Goal: Find specific page/section: Find specific page/section

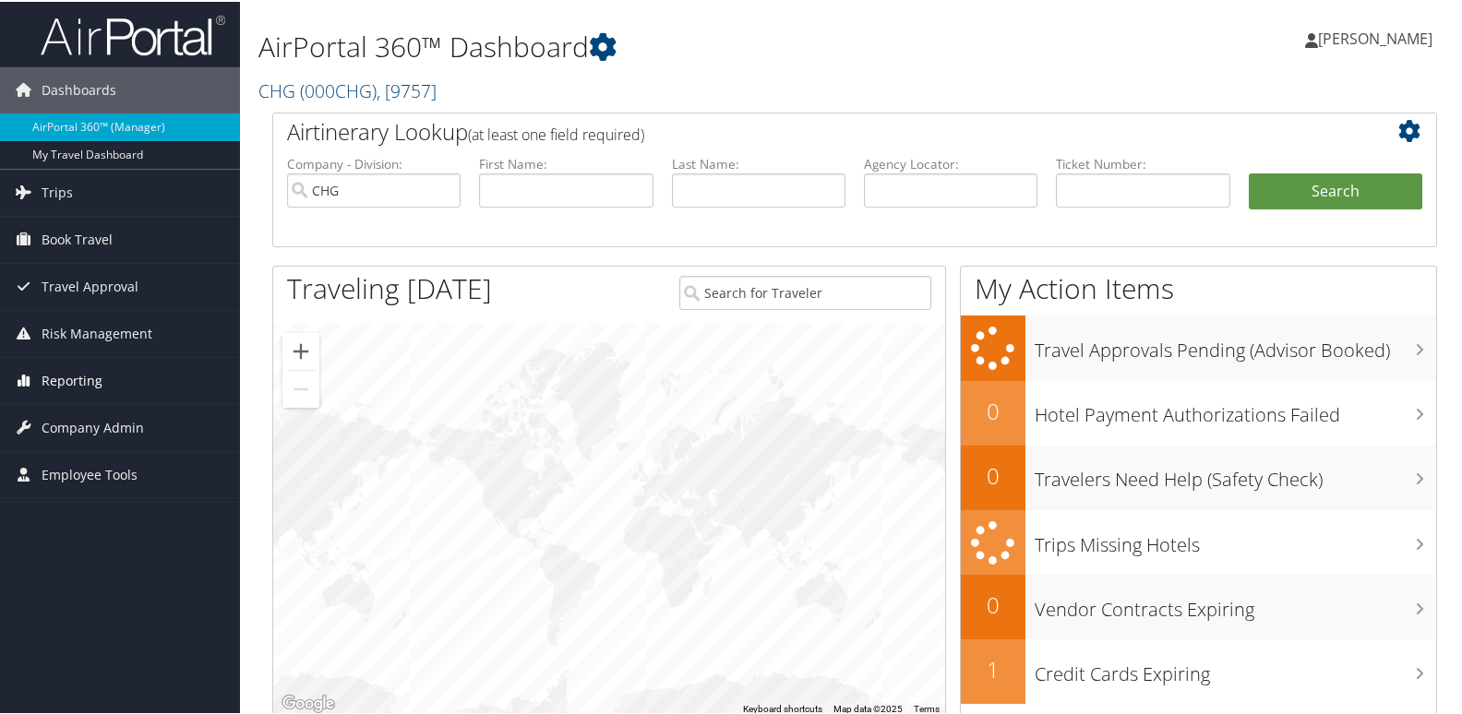
click at [98, 381] on span "Reporting" at bounding box center [72, 379] width 61 height 46
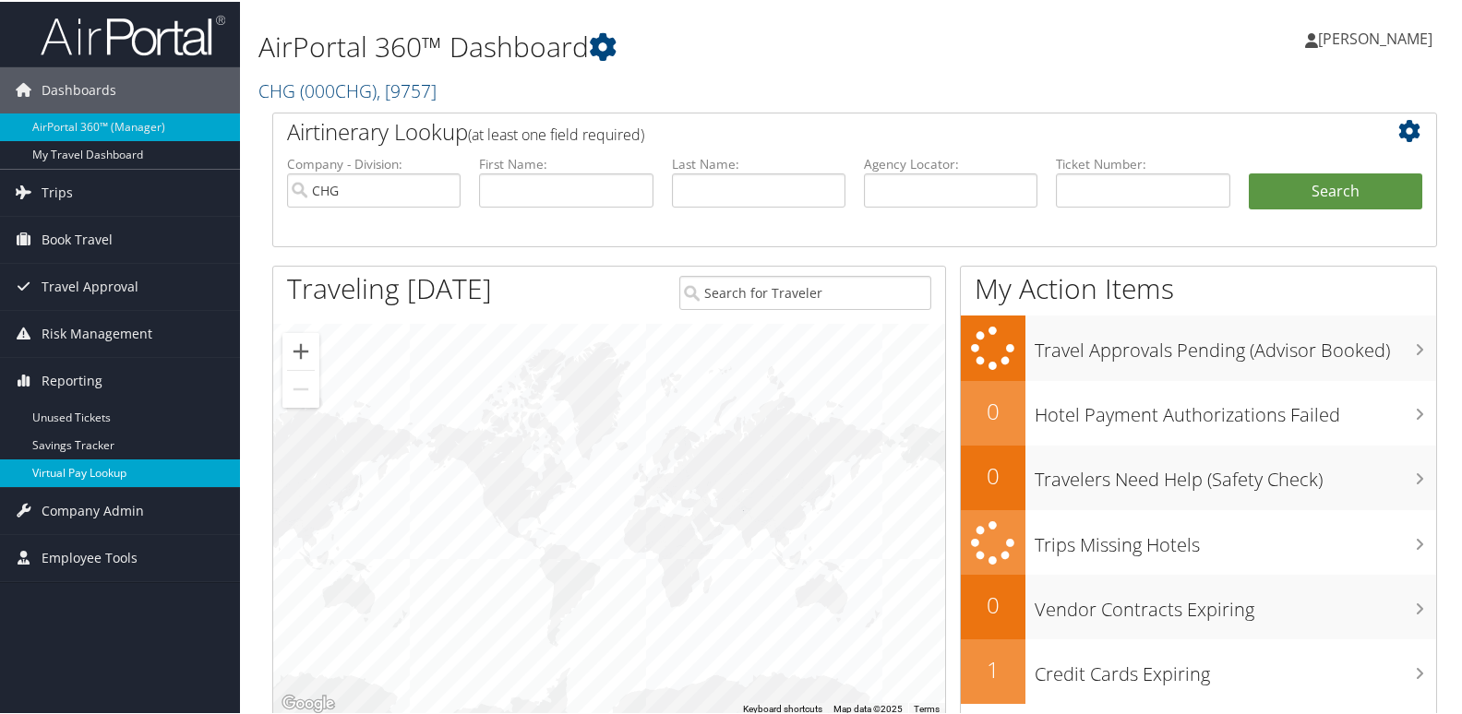
click at [154, 483] on link "Virtual Pay Lookup" at bounding box center [120, 472] width 240 height 28
